Goal: Find specific page/section: Find specific page/section

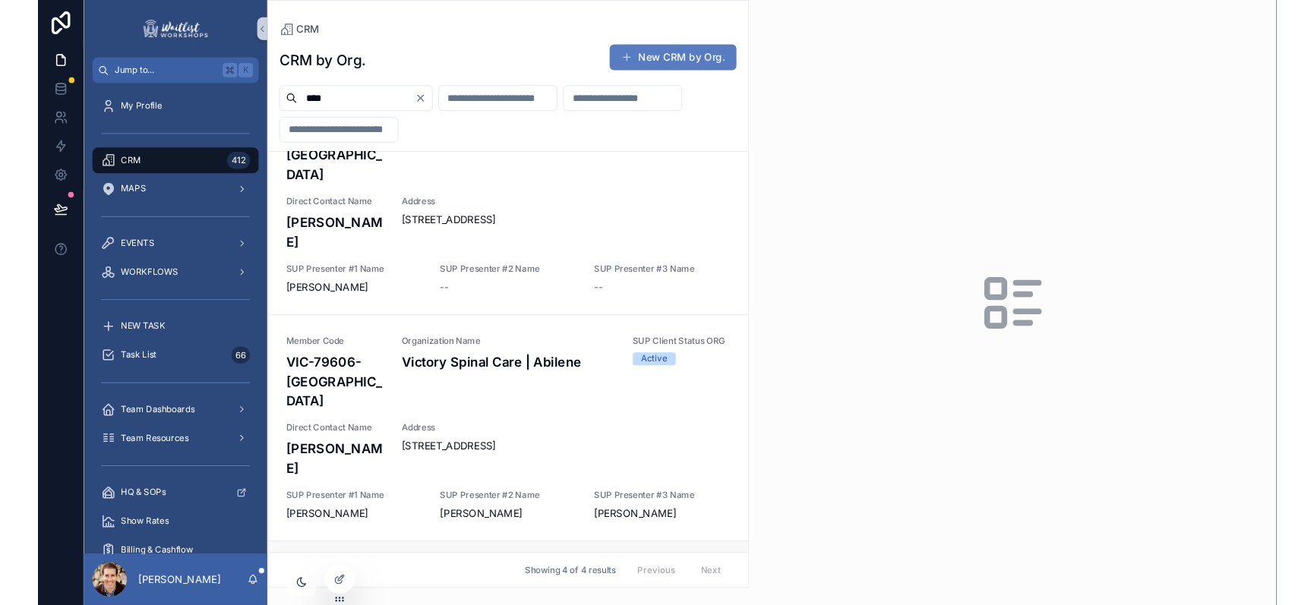
scroll to position [307, 0]
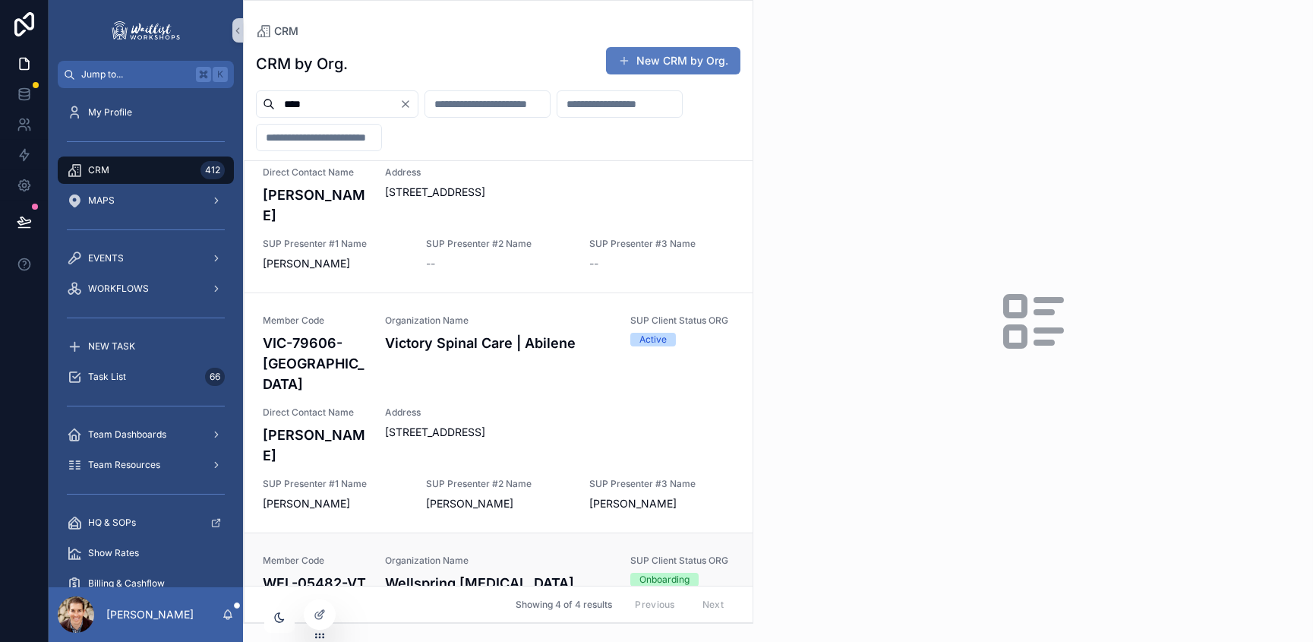
type input "****"
click at [358, 555] on div "Member Code WEL-05482-[GEOGRAPHIC_DATA]" at bounding box center [315, 574] width 104 height 39
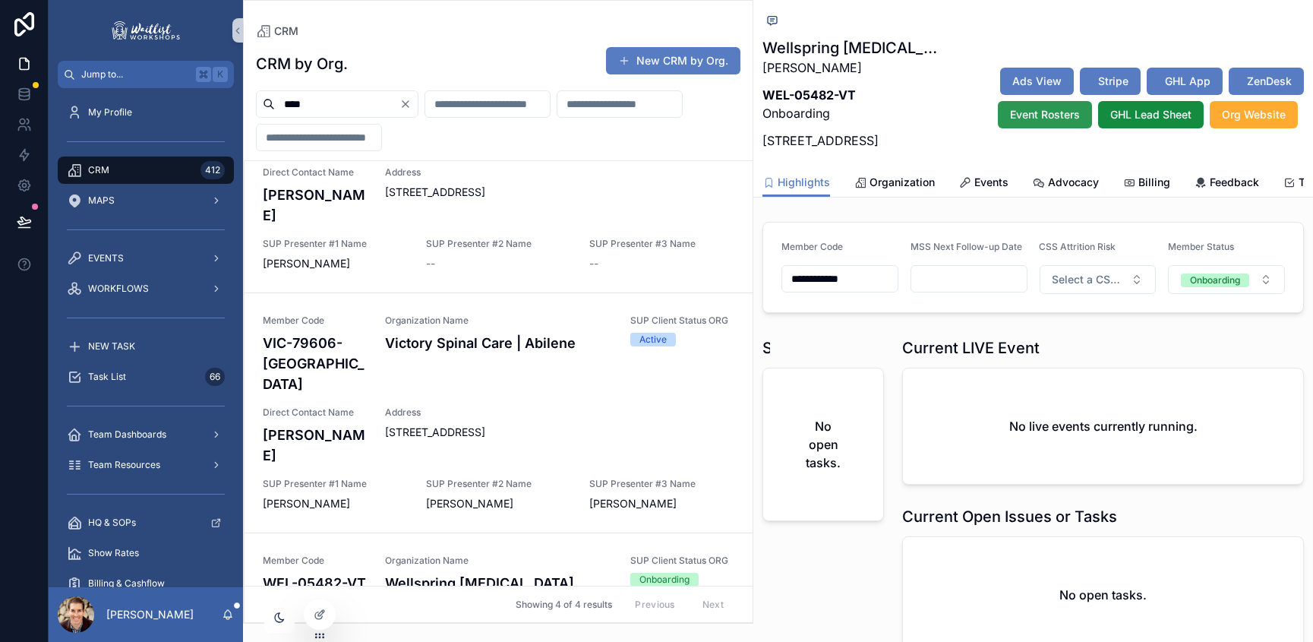
click at [1037, 122] on span "Event Rosters" at bounding box center [1045, 114] width 70 height 15
